Goal: Find specific page/section: Find specific page/section

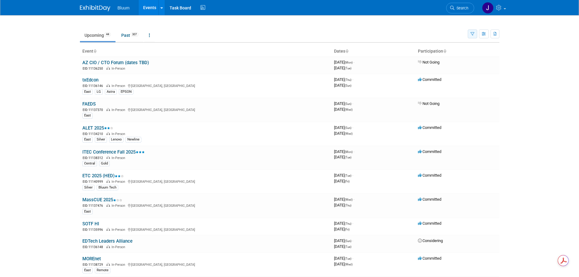
click at [471, 35] on icon "button" at bounding box center [473, 34] width 4 height 4
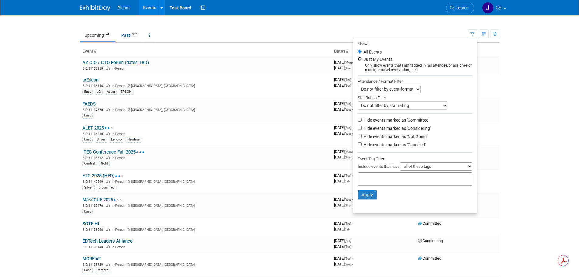
click at [358, 60] on input "Just My Events" at bounding box center [360, 59] width 4 height 4
radio input "true"
click at [358, 194] on button "Apply" at bounding box center [367, 194] width 19 height 9
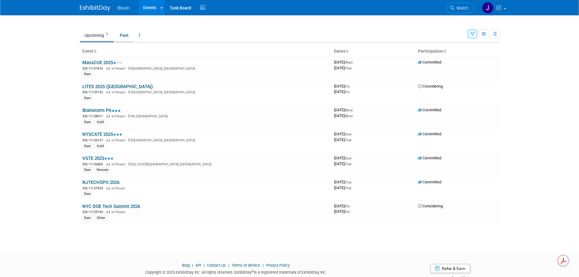
click at [128, 35] on link "Past" at bounding box center [124, 35] width 18 height 12
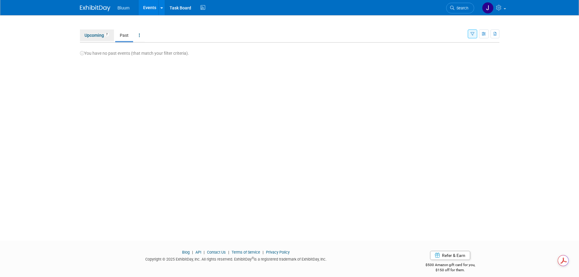
click at [96, 35] on link "Upcoming 7" at bounding box center [97, 35] width 34 height 12
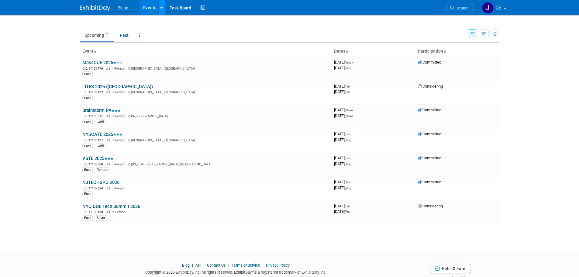
click at [161, 10] on div at bounding box center [162, 8] width 2 height 6
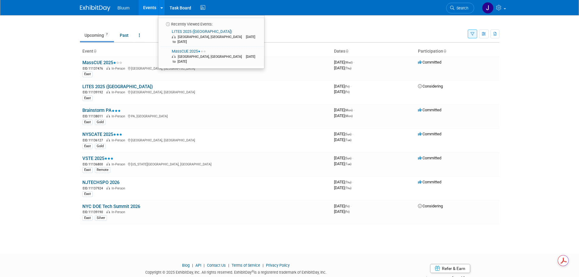
click at [541, 57] on body "Bluum Events Recently Viewed Events: LITES 2025 (NY) Melville, NY Oct 24, 2025 …" at bounding box center [289, 138] width 579 height 277
